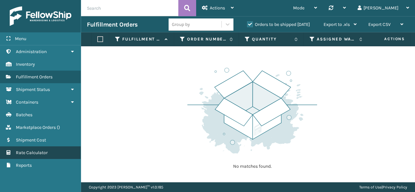
click at [25, 152] on span "Rate Calculator" at bounding box center [32, 153] width 32 height 6
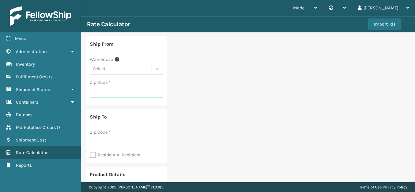
click at [104, 91] on input "Zip Code *" at bounding box center [126, 92] width 73 height 12
type input "19007"
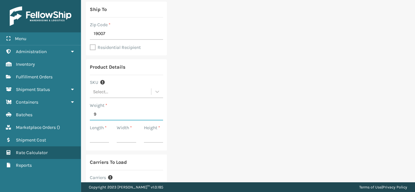
type input "9"
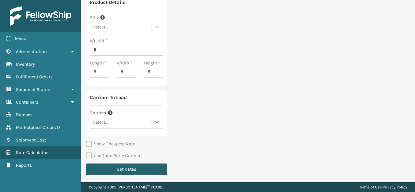
click at [113, 165] on button "Get Rates" at bounding box center [126, 170] width 81 height 12
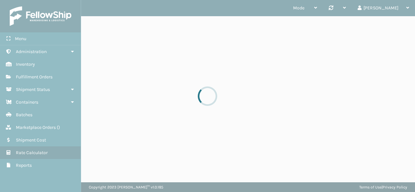
scroll to position [0, 0]
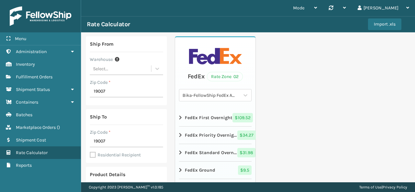
click at [285, 84] on div "Ship From Warehouse Select... Zip Code * 19007 Ship To Zip Code * 19007 Residen…" at bounding box center [248, 193] width 334 height 323
